Goal: Navigation & Orientation: Find specific page/section

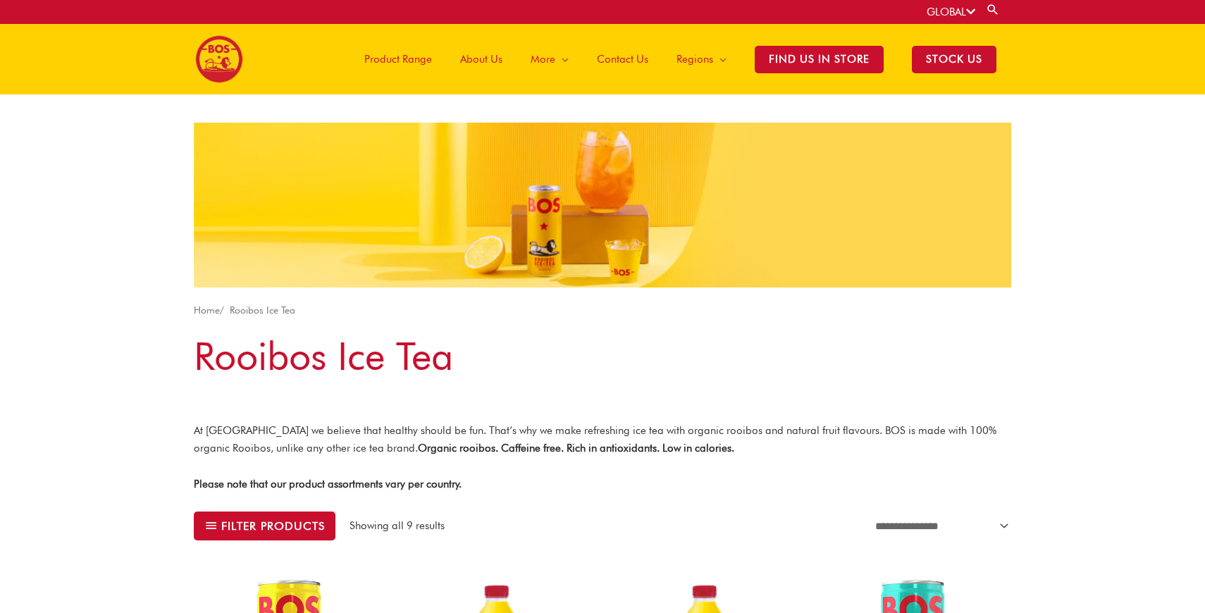
click at [421, 59] on span "Product Range" at bounding box center [398, 59] width 68 height 42
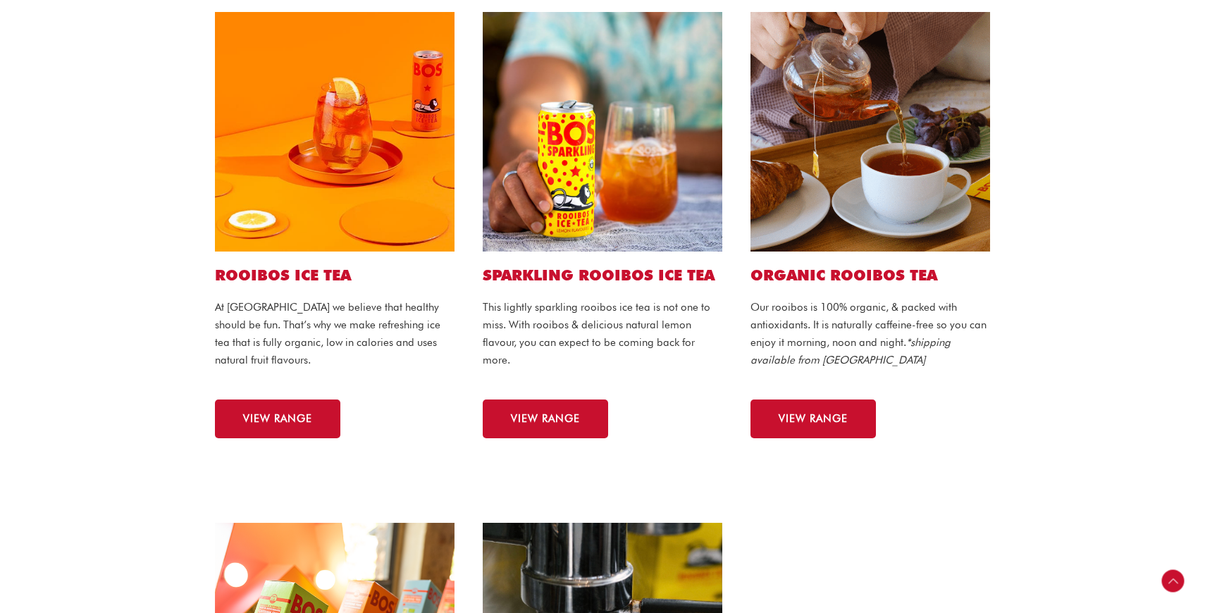
scroll to position [381, 0]
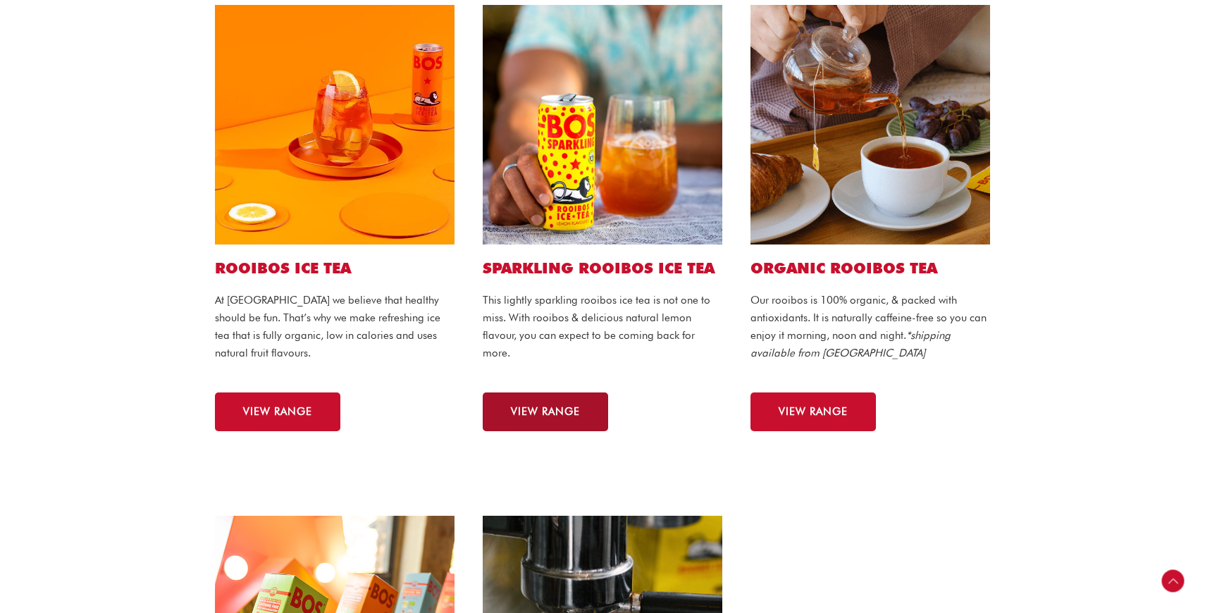
click at [558, 412] on span "VIEW RANGE" at bounding box center [545, 412] width 69 height 11
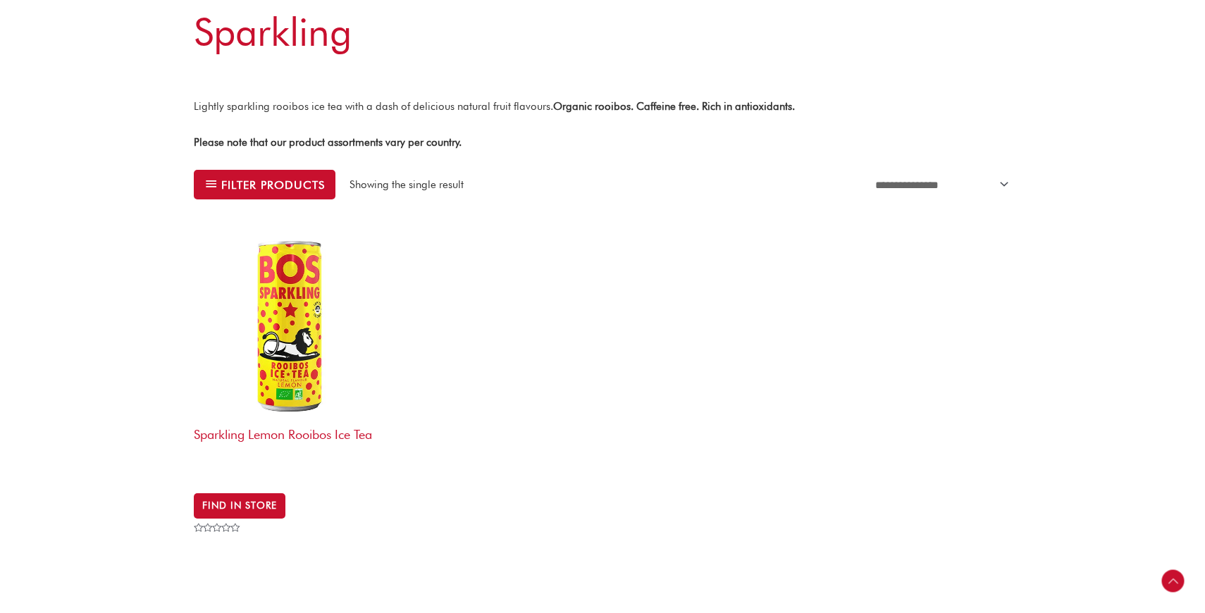
scroll to position [335, 0]
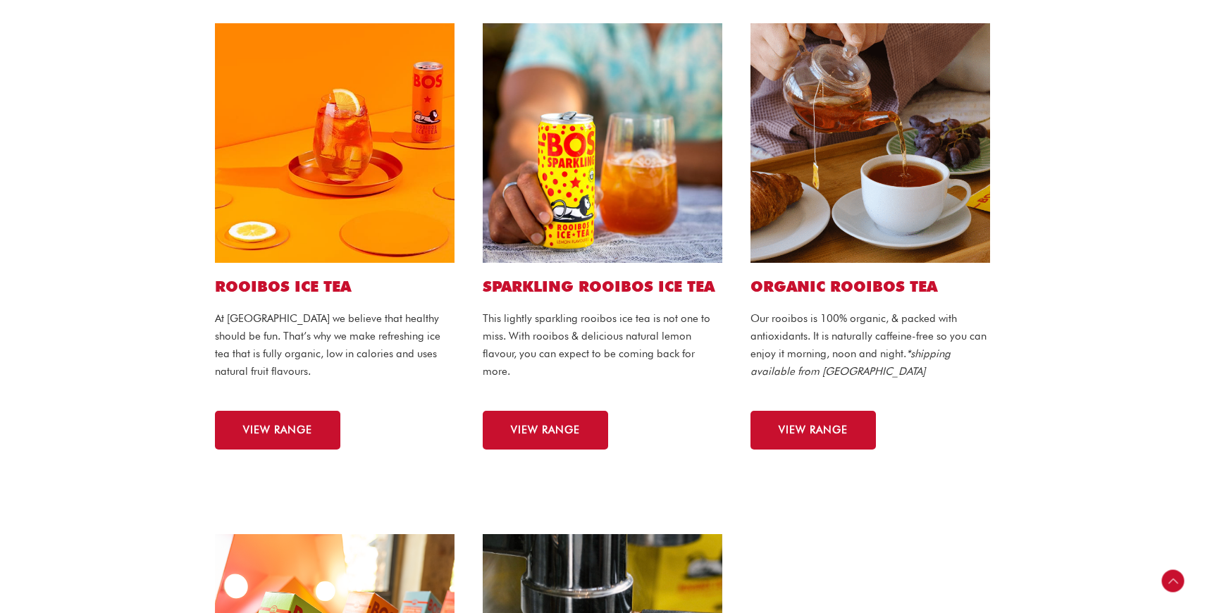
scroll to position [338, 0]
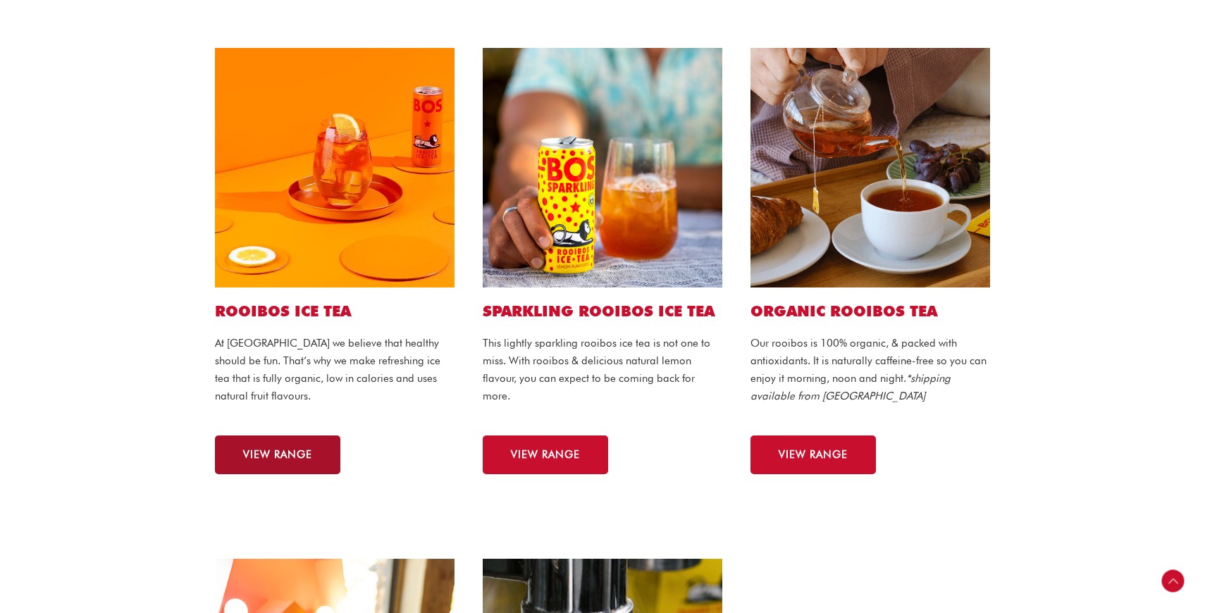
click at [273, 442] on link "VIEW RANGE" at bounding box center [277, 454] width 125 height 39
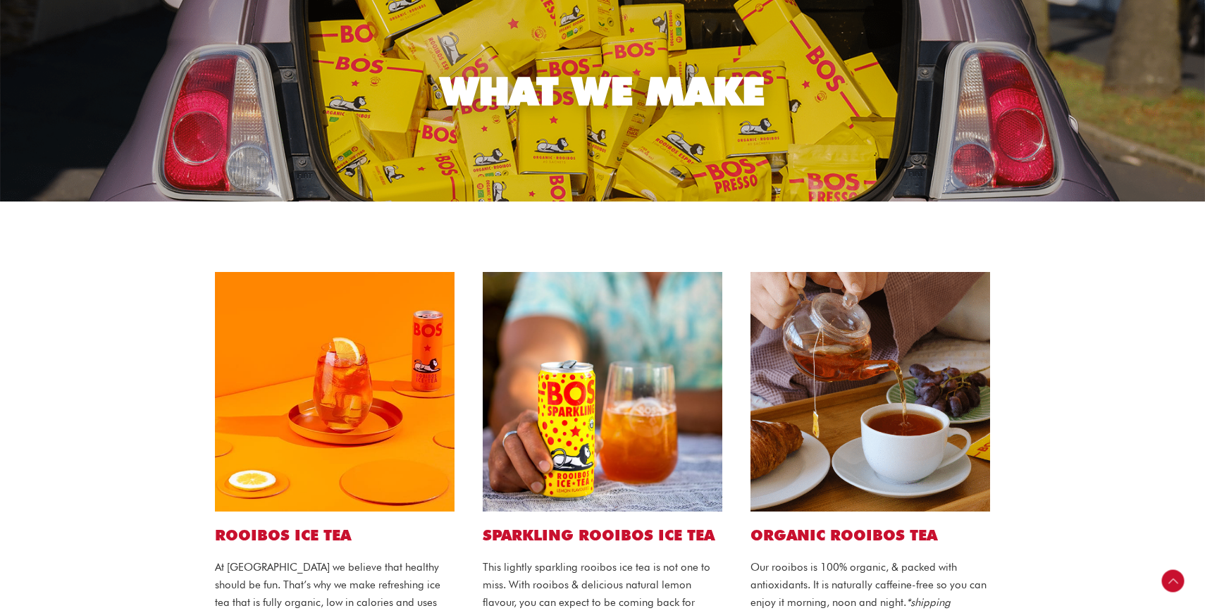
scroll to position [293, 0]
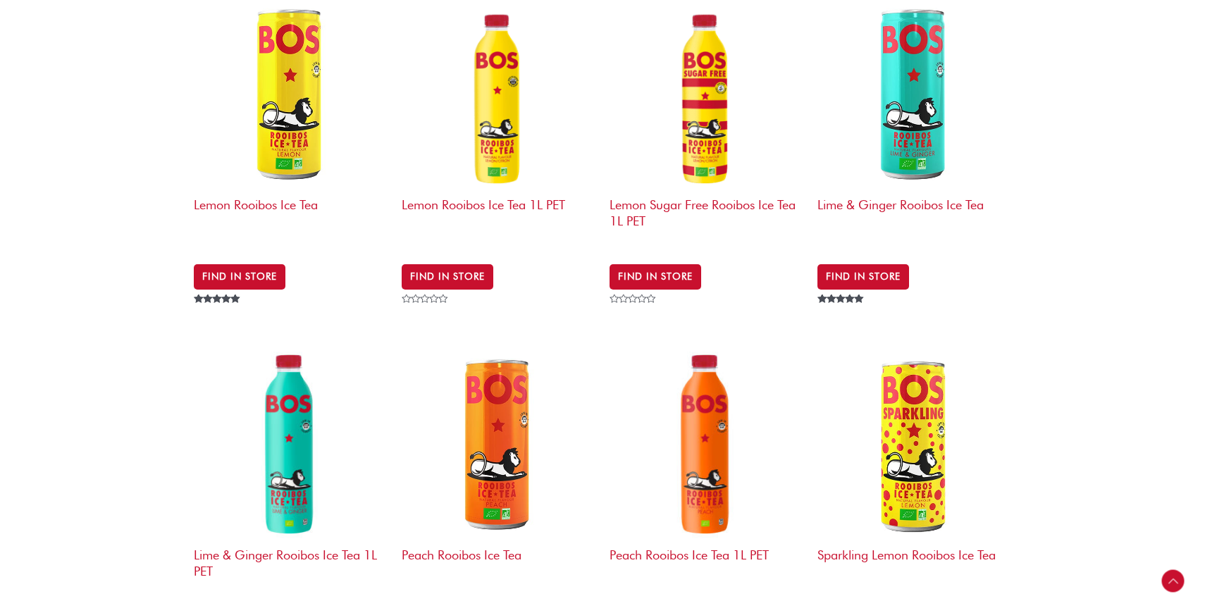
scroll to position [469, 0]
